Goal: Information Seeking & Learning: Learn about a topic

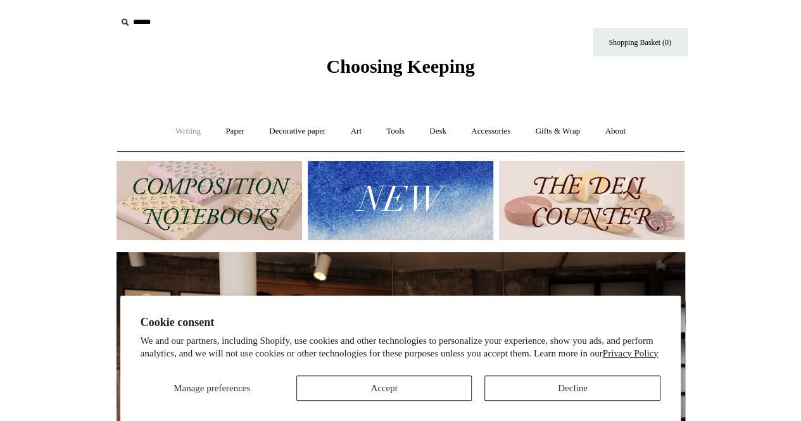
click at [176, 132] on link "Writing +" at bounding box center [188, 132] width 48 height 34
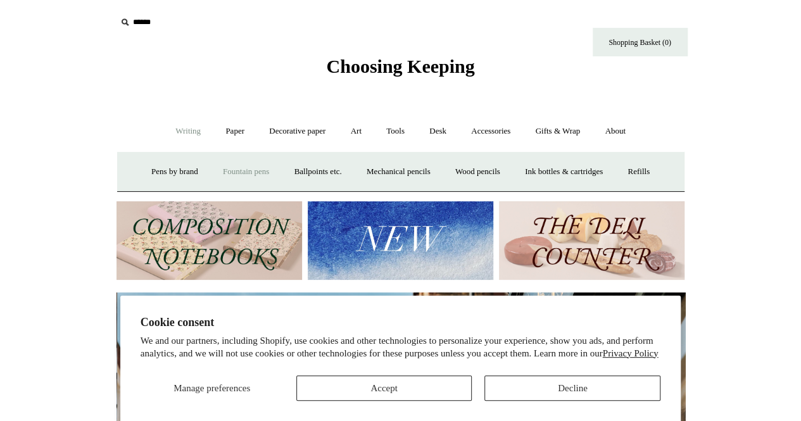
scroll to position [0, 569]
click at [237, 162] on link "Fountain pens +" at bounding box center [246, 172] width 69 height 34
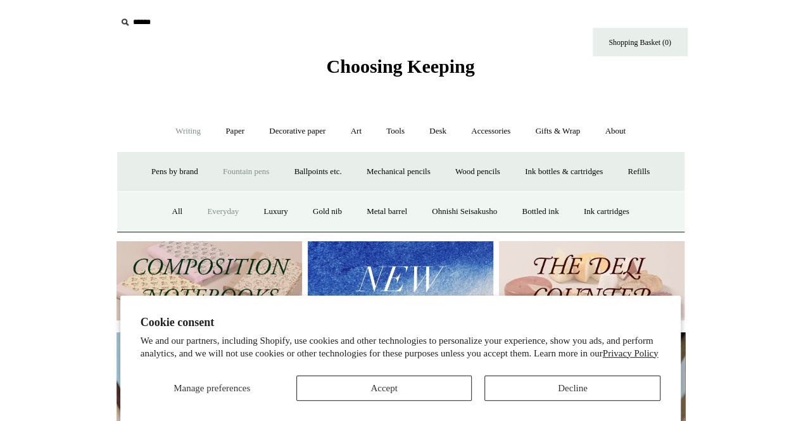
click at [213, 210] on link "Everyday" at bounding box center [223, 212] width 54 height 34
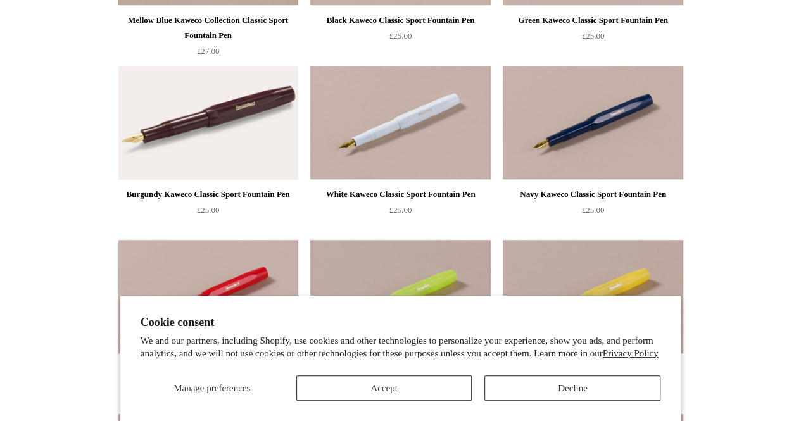
scroll to position [281, 0]
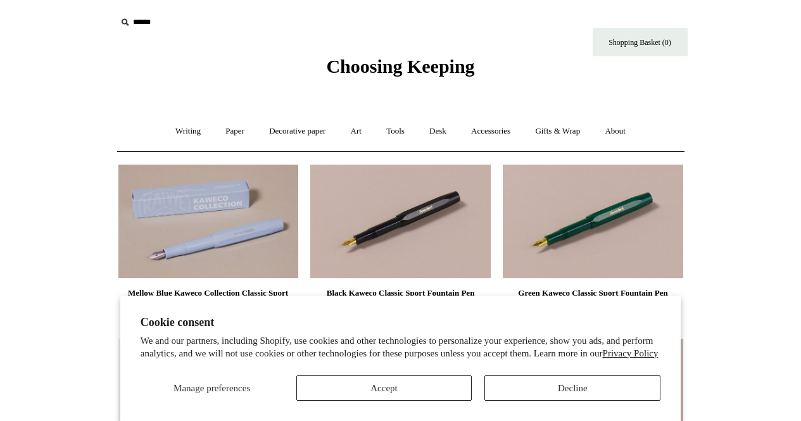
scroll to position [281, 0]
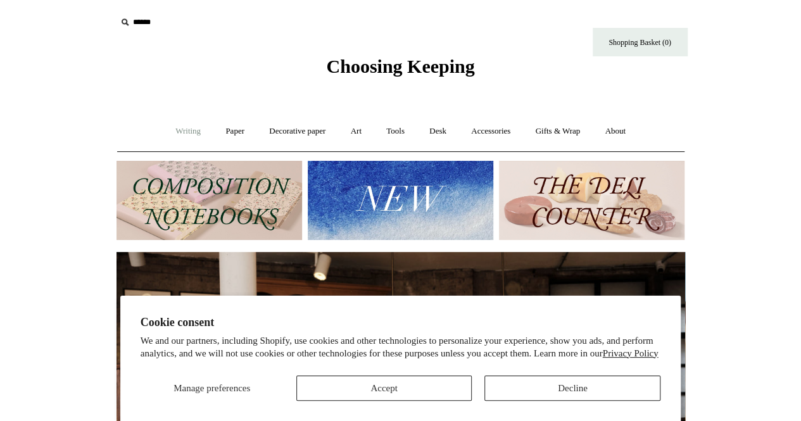
click at [184, 130] on link "Writing +" at bounding box center [188, 132] width 48 height 34
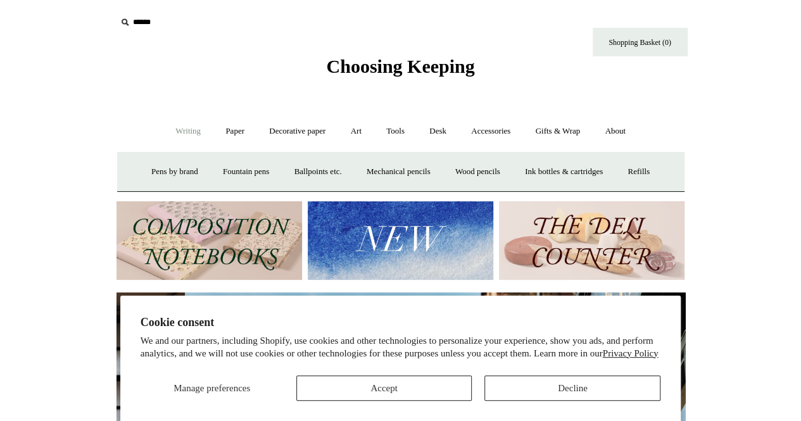
scroll to position [0, 569]
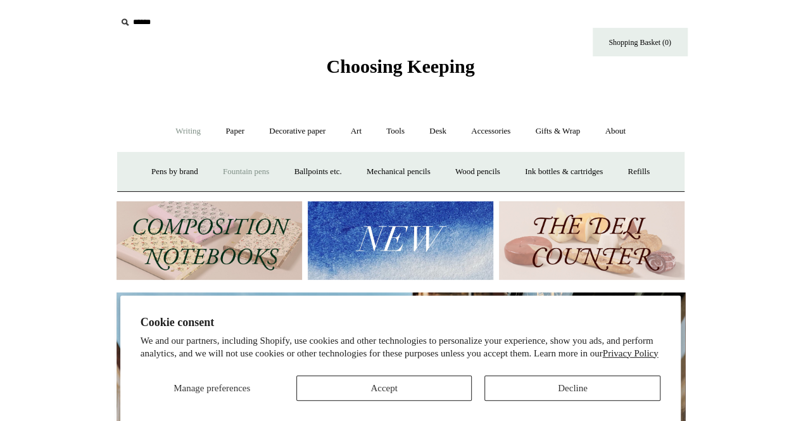
click at [246, 165] on link "Fountain pens +" at bounding box center [246, 172] width 69 height 34
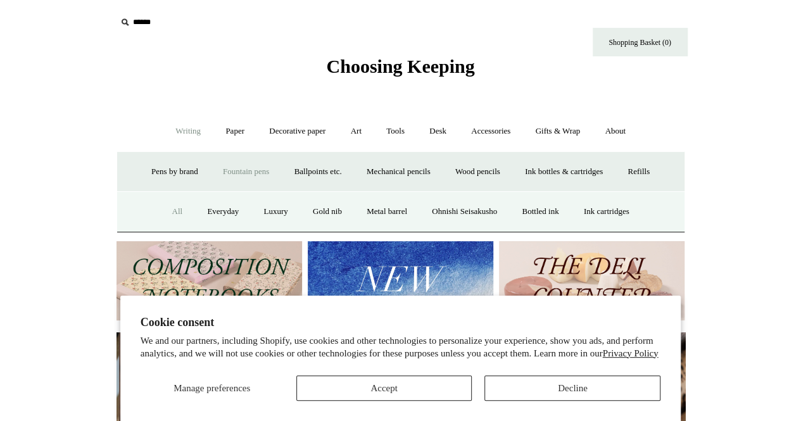
scroll to position [0, 1138]
click at [167, 210] on link "All" at bounding box center [177, 212] width 34 height 34
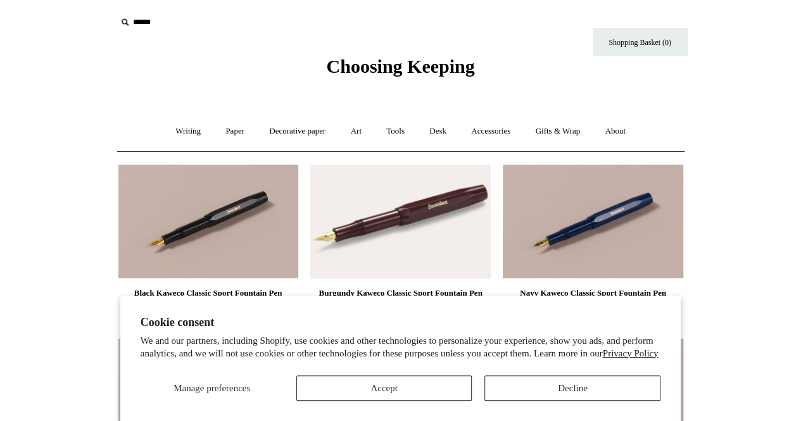
drag, startPoint x: 362, startPoint y: 373, endPoint x: 365, endPoint y: 386, distance: 13.1
click at [365, 386] on div "Manage preferences Accept Decline" at bounding box center [401, 383] width 521 height 35
click at [365, 386] on button "Accept" at bounding box center [384, 388] width 176 height 25
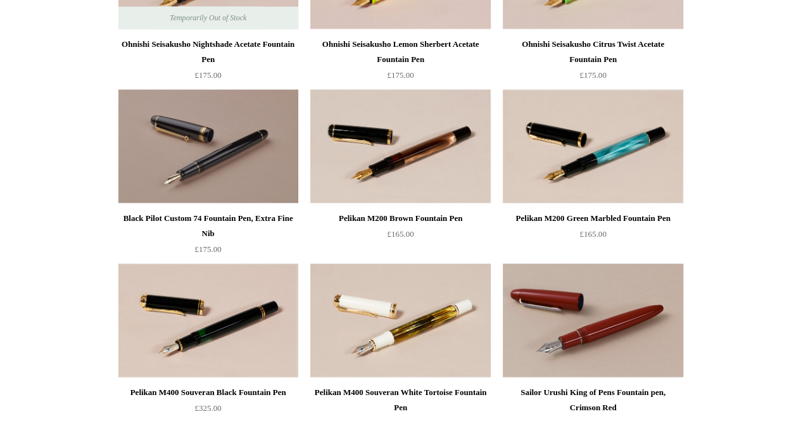
scroll to position [3850, 0]
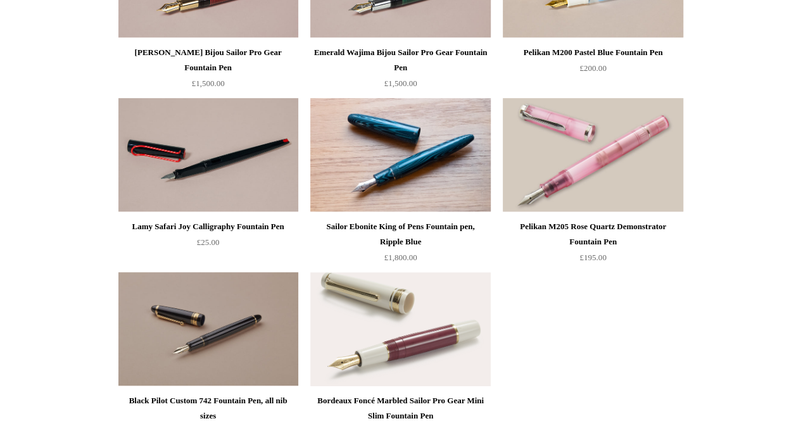
scroll to position [4944, 0]
